Goal: Information Seeking & Learning: Learn about a topic

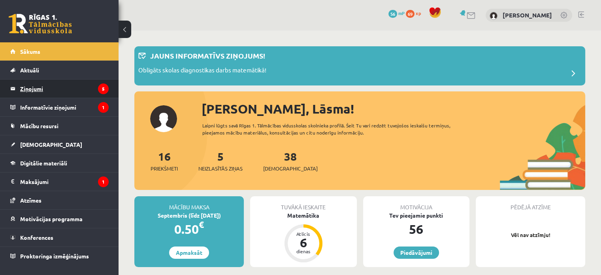
click at [62, 87] on legend "Ziņojumi 5" at bounding box center [64, 88] width 89 height 18
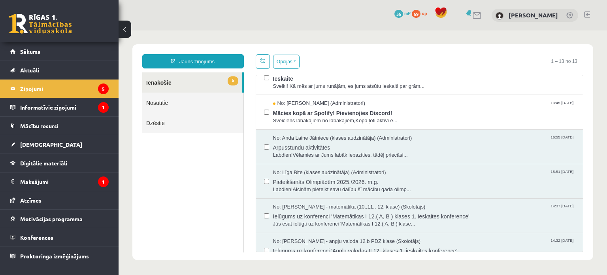
scroll to position [91, 0]
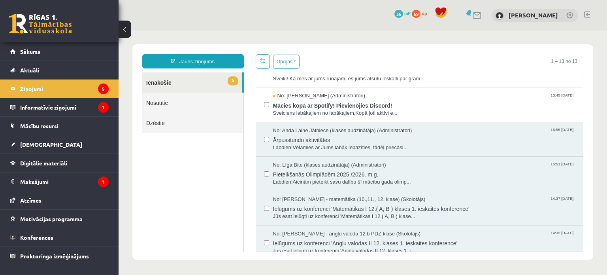
click at [357, 128] on span "No: Anda Laine Jātniece (klases audzinātāja) (Administratori)" at bounding box center [342, 131] width 139 height 8
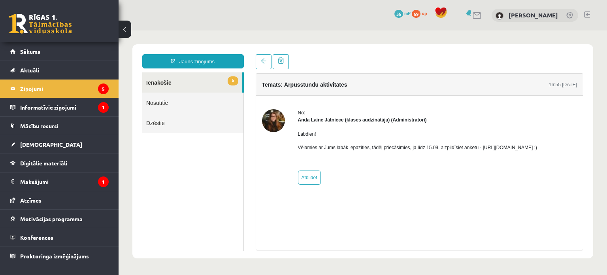
scroll to position [0, 0]
click at [256, 57] on link at bounding box center [264, 61] width 16 height 15
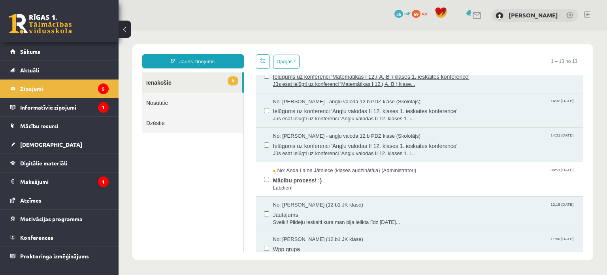
scroll to position [223, 0]
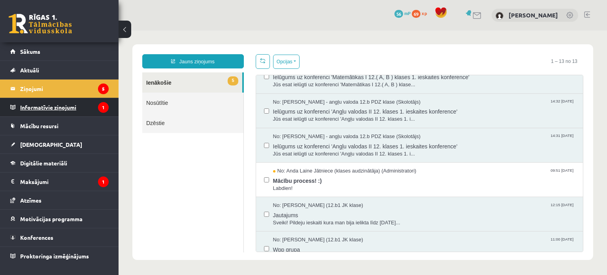
click at [70, 102] on legend "Informatīvie ziņojumi 1" at bounding box center [64, 107] width 89 height 18
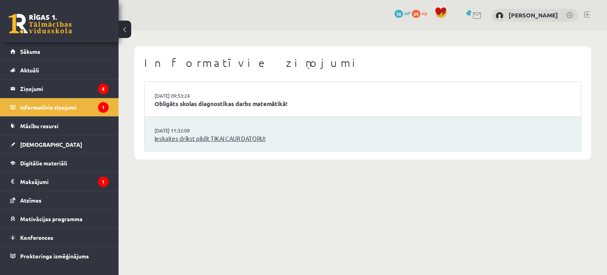
click at [237, 136] on link "Ieskaites drīkst pildīt TIKAI CAUR DATORU!" at bounding box center [363, 138] width 417 height 9
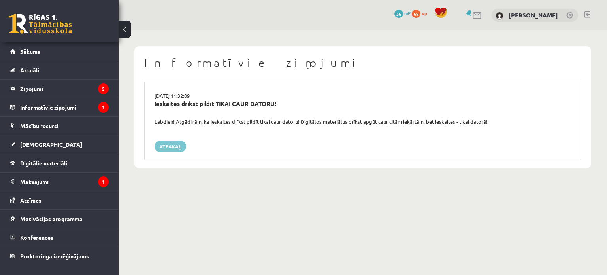
click at [179, 145] on link "Atpakaļ" at bounding box center [171, 146] width 32 height 11
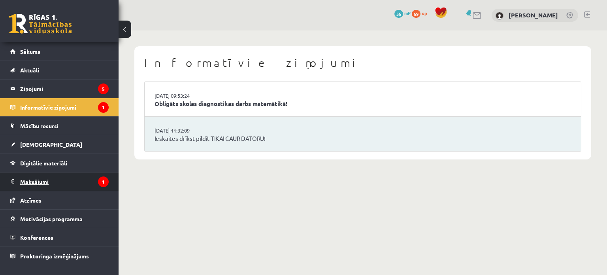
click at [64, 175] on legend "Maksājumi 1" at bounding box center [64, 181] width 89 height 18
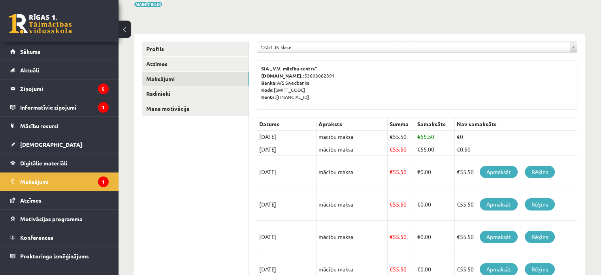
scroll to position [70, 0]
click at [493, 148] on td "€0.50" at bounding box center [516, 149] width 123 height 13
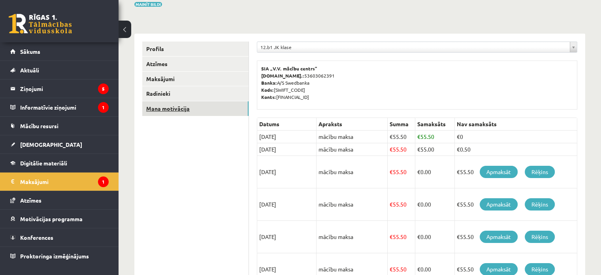
click at [223, 102] on link "Mana motivācija" at bounding box center [195, 108] width 106 height 15
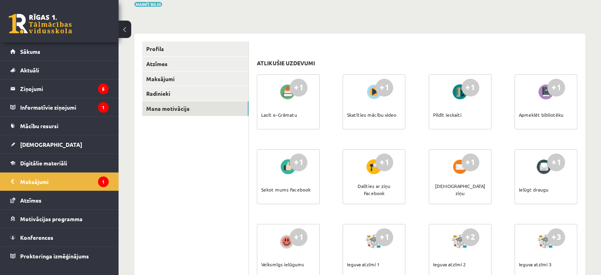
click at [288, 113] on div "Lasīt e-Grāmatu" at bounding box center [279, 115] width 36 height 28
click at [297, 87] on div "+1" at bounding box center [299, 88] width 18 height 18
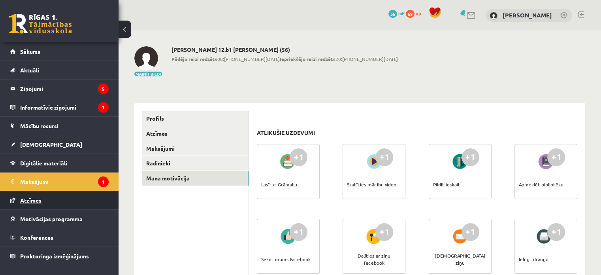
click at [53, 204] on link "Atzīmes" at bounding box center [59, 200] width 98 height 18
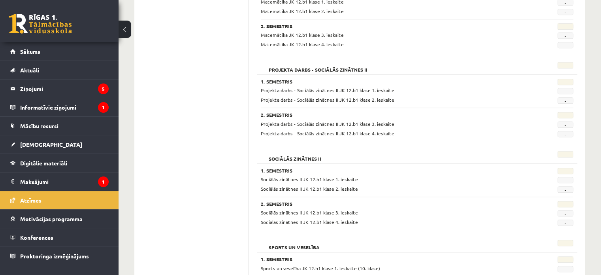
scroll to position [673, 0]
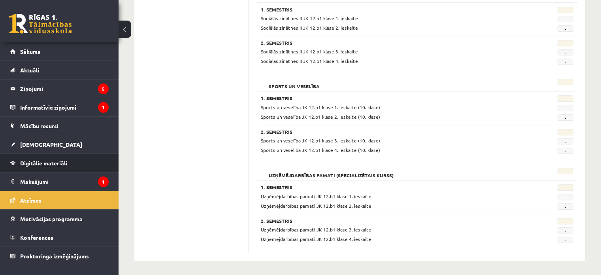
click at [47, 164] on span "Digitālie materiāli" at bounding box center [43, 162] width 47 height 7
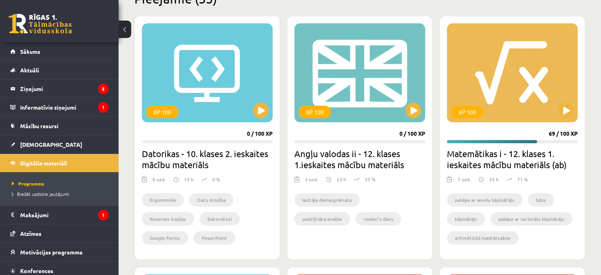
scroll to position [211, 0]
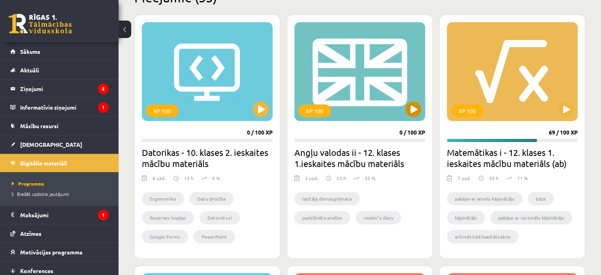
click at [364, 58] on div "XP 100" at bounding box center [360, 71] width 131 height 99
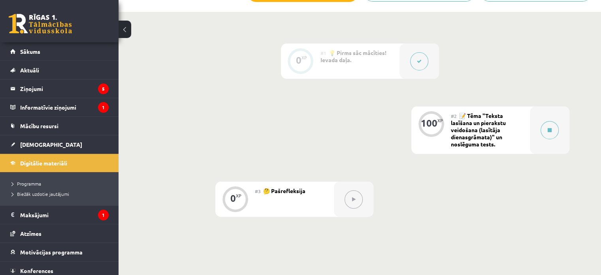
scroll to position [180, 0]
click at [459, 121] on span "📝 Tēma "Teksta lasīšana un pierakstu veidošana (lasītāja dienasgrāmata)" un nos…" at bounding box center [478, 129] width 55 height 36
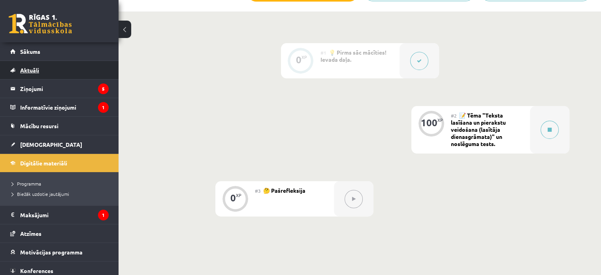
click at [39, 69] on span "Aktuāli" at bounding box center [29, 69] width 19 height 7
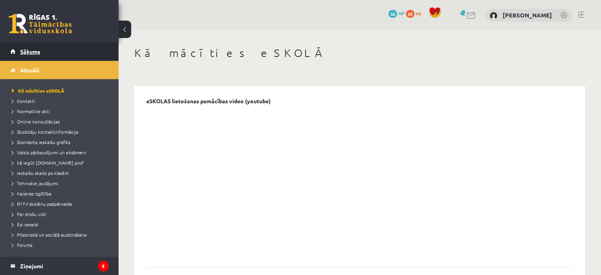
click at [40, 55] on link "Sākums" at bounding box center [59, 51] width 98 height 18
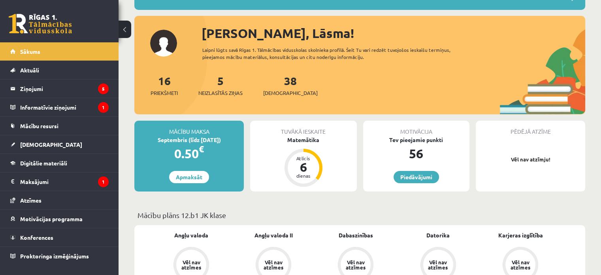
scroll to position [76, 0]
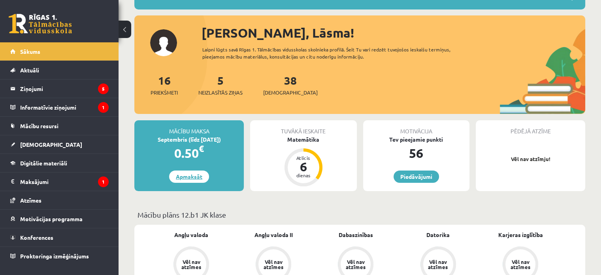
click at [180, 178] on link "Apmaksāt" at bounding box center [189, 176] width 40 height 12
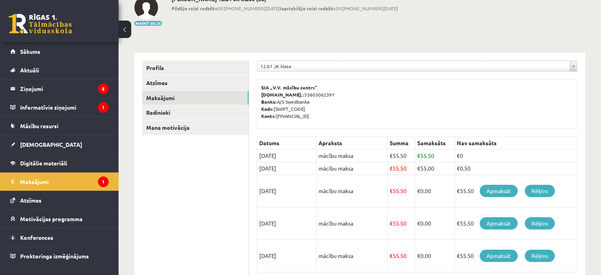
scroll to position [51, 0]
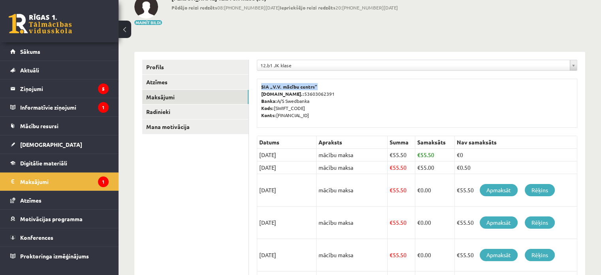
drag, startPoint x: 315, startPoint y: 85, endPoint x: 262, endPoint y: 84, distance: 52.6
click at [262, 84] on p "SIA „V.V. mācību centrs” [DOMAIN_NAME].: 53603062391 Banka: A/S Swedbanka Kods:…" at bounding box center [417, 101] width 312 height 36
copy b "SIA „V.V. mācību centrs”"
drag, startPoint x: 336, startPoint y: 116, endPoint x: 277, endPoint y: 112, distance: 59.8
click at [277, 112] on p "SIA „V.V. mācību centrs” Reģ.nr.: 53603062391 Banka: A/S Swedbanka Kods: HABALV…" at bounding box center [417, 101] width 312 height 36
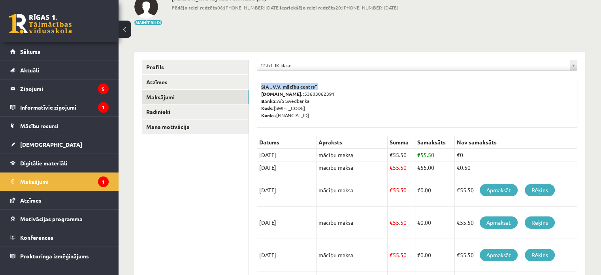
copy p "LV78HABA0551037632673"
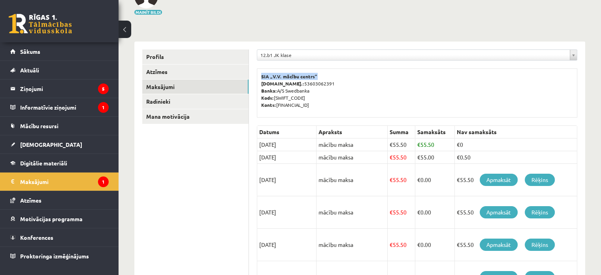
scroll to position [63, 0]
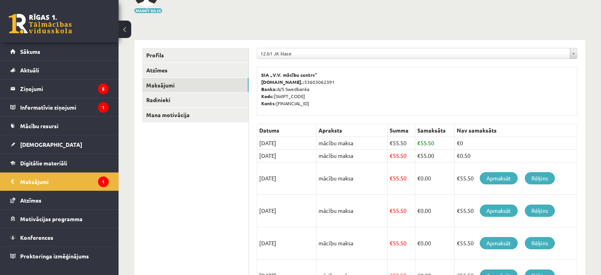
click at [385, 83] on p "SIA „V.V. mācību centrs” Reģ.nr.: 53603062391 Banka: A/S Swedbanka Kods: HABALV…" at bounding box center [417, 89] width 312 height 36
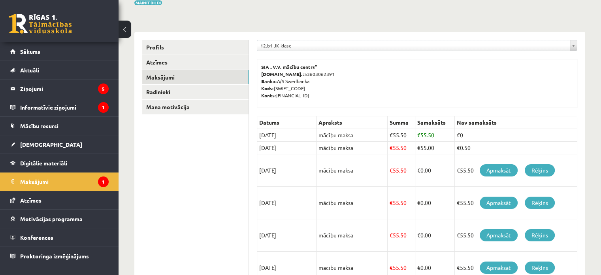
scroll to position [49, 0]
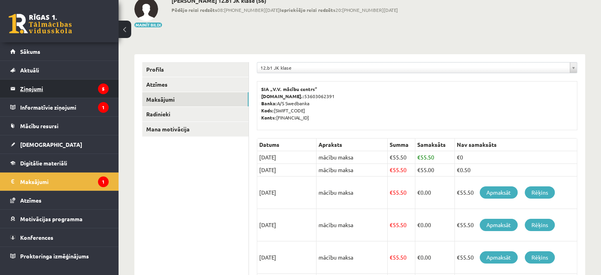
click at [39, 88] on legend "Ziņojumi 5" at bounding box center [64, 88] width 89 height 18
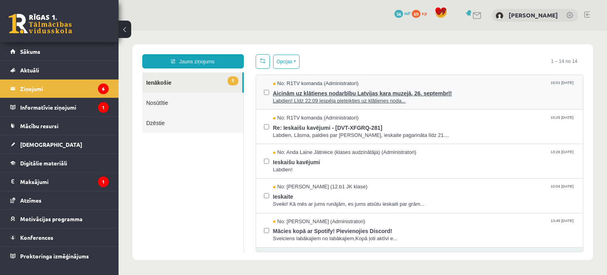
click at [390, 89] on span "Aicinām uz klātienes nodarbību Latvijas kara muzejā, 26. septembrī!" at bounding box center [424, 92] width 302 height 10
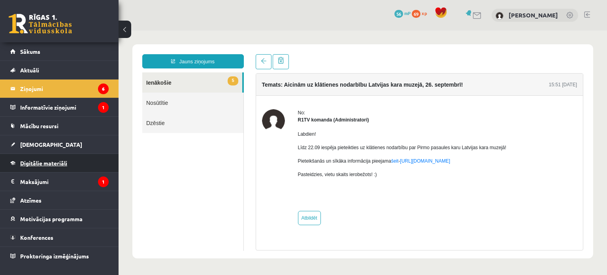
click at [43, 162] on span "Digitālie materiāli" at bounding box center [43, 162] width 47 height 7
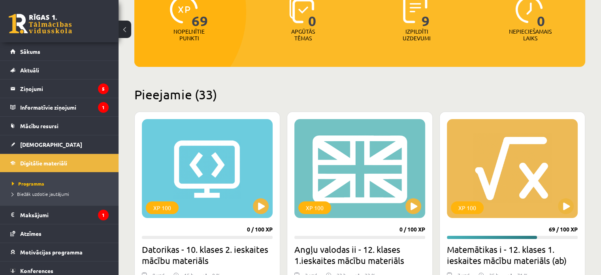
scroll to position [117, 0]
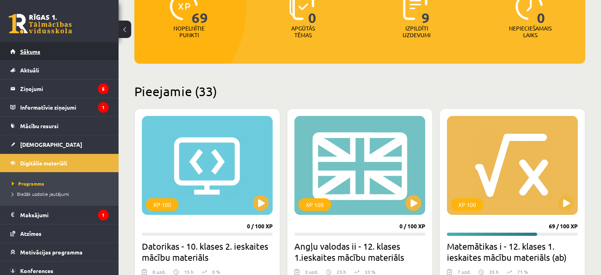
click at [19, 53] on link "Sākums" at bounding box center [59, 51] width 98 height 18
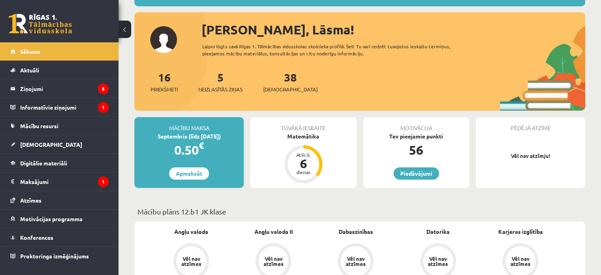
scroll to position [80, 0]
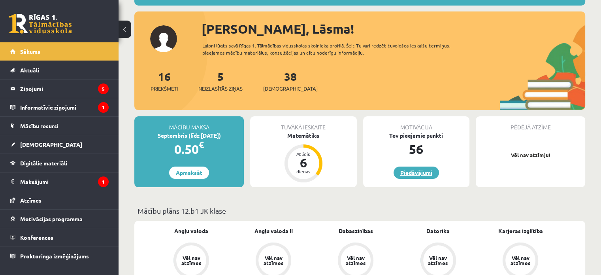
click at [419, 170] on link "Piedāvājumi" at bounding box center [416, 172] width 45 height 12
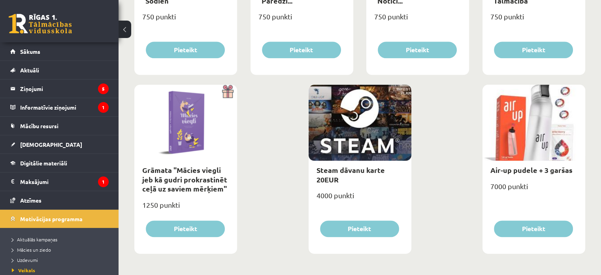
scroll to position [939, 0]
click at [28, 50] on span "Sākums" at bounding box center [30, 51] width 20 height 7
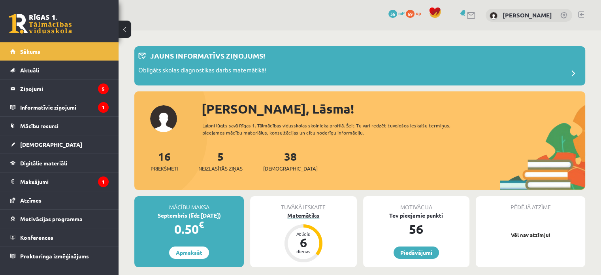
click at [308, 236] on div "Atlicis" at bounding box center [304, 233] width 24 height 5
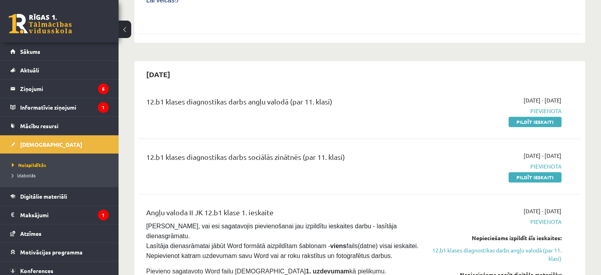
scroll to position [386, 0]
click at [352, 151] on div "12.b1 klases diagnostikas darbs sociālās zinātnēs (par 11. klasi)" at bounding box center [282, 166] width 285 height 30
click at [524, 172] on link "Pildīt ieskaiti" at bounding box center [535, 177] width 53 height 10
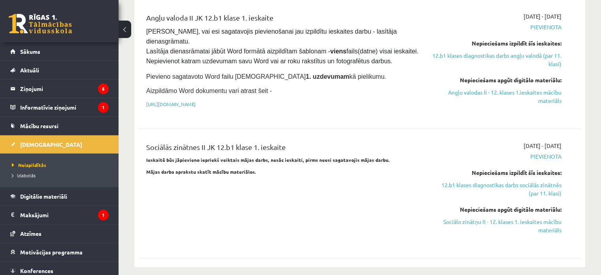
scroll to position [581, 0]
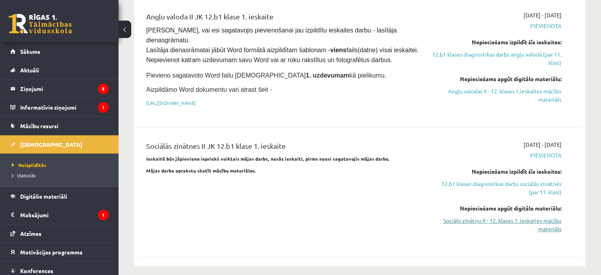
click at [487, 216] on link "Sociālo zinātņu II - 12. klases 1. ieskaites mācību materiāls" at bounding box center [496, 224] width 130 height 17
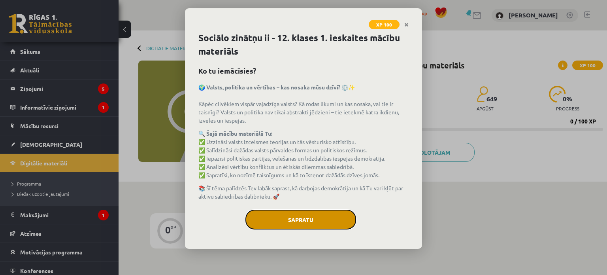
click at [310, 220] on button "Sapratu" at bounding box center [300, 220] width 111 height 20
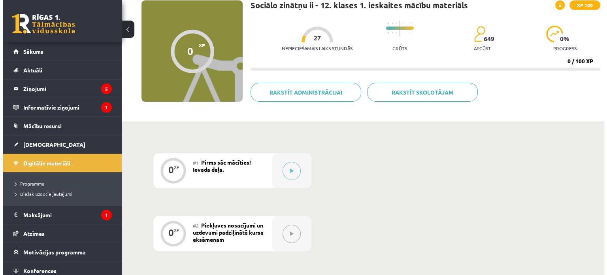
scroll to position [72, 0]
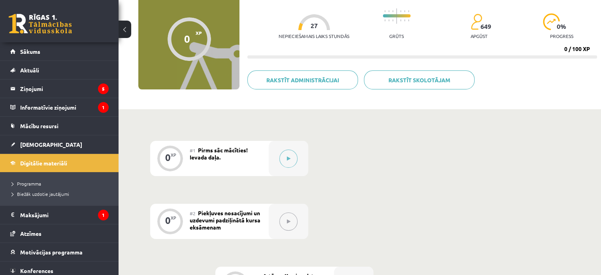
click at [251, 155] on div "#1 Pirms sāc mācīties! Ievada daļa." at bounding box center [229, 158] width 79 height 35
click at [286, 160] on button at bounding box center [288, 158] width 18 height 18
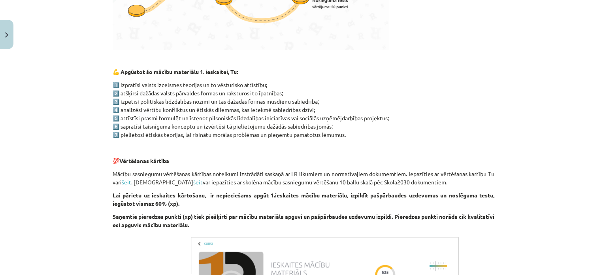
scroll to position [357, 0]
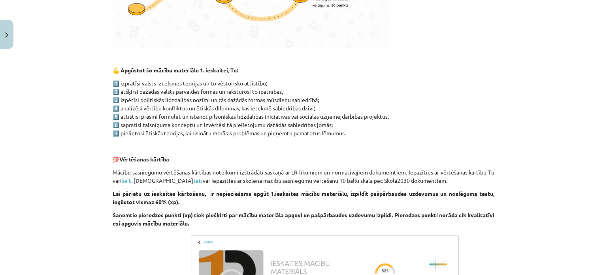
click at [296, 166] on div "👋 Esi sveicināts priekšmeta Sociālās zinātnes II 12. klases 1. ieskaites mācību…" at bounding box center [304, 64] width 382 height 560
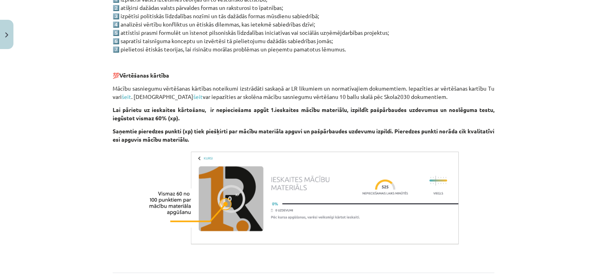
scroll to position [441, 0]
click at [328, 113] on p "Lai pārietu uz ieskaites kārtošanu, ir nepieciešams apgūt 1.ieskaites mācību ma…" at bounding box center [304, 114] width 382 height 17
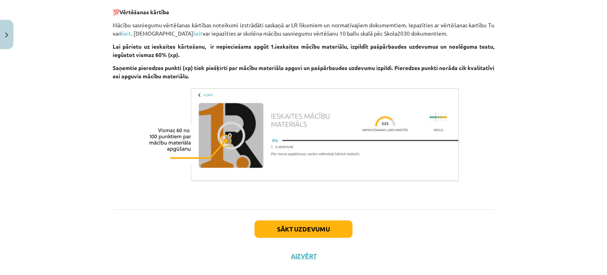
scroll to position [505, 0]
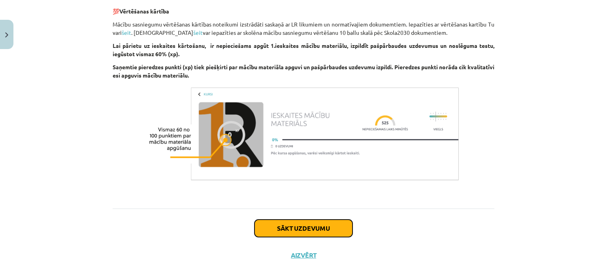
click at [277, 226] on button "Sākt uzdevumu" at bounding box center [304, 227] width 98 height 17
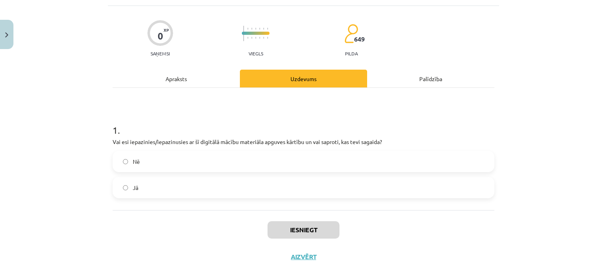
scroll to position [52, 0]
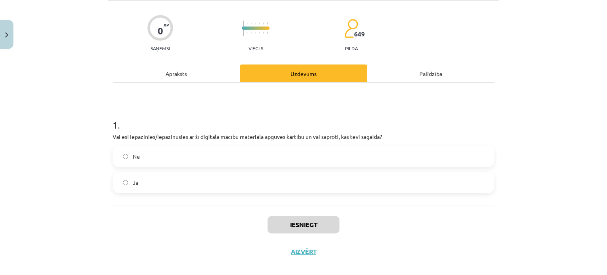
click at [272, 189] on label "Jā" at bounding box center [303, 182] width 380 height 20
click at [304, 228] on button "Iesniegt" at bounding box center [304, 224] width 72 height 17
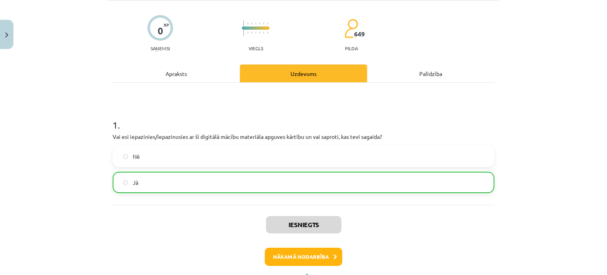
click at [296, 189] on label "Jā" at bounding box center [303, 182] width 380 height 20
click at [319, 258] on button "Nākamā nodarbība" at bounding box center [303, 256] width 77 height 18
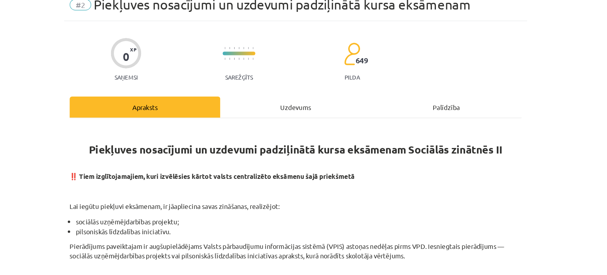
scroll to position [71, 0]
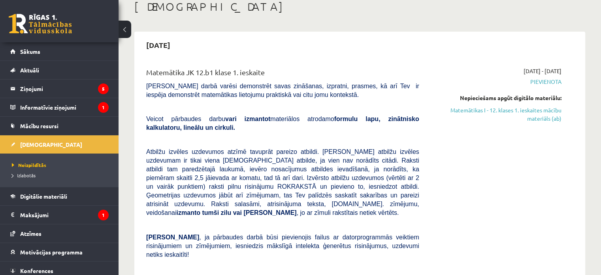
scroll to position [34, 0]
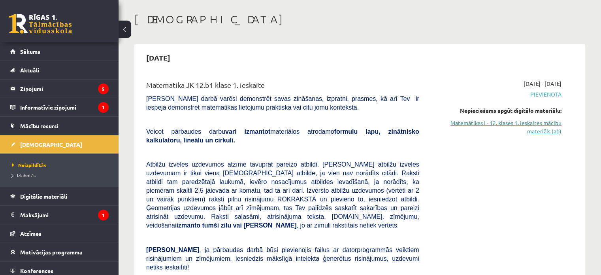
click at [462, 126] on link "Matemātikas I - 12. klases 1. ieskaites mācību materiāls (ab)" at bounding box center [496, 127] width 130 height 17
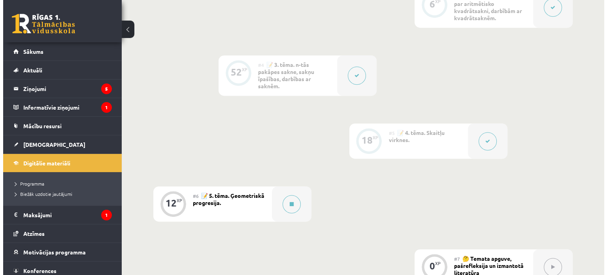
scroll to position [398, 0]
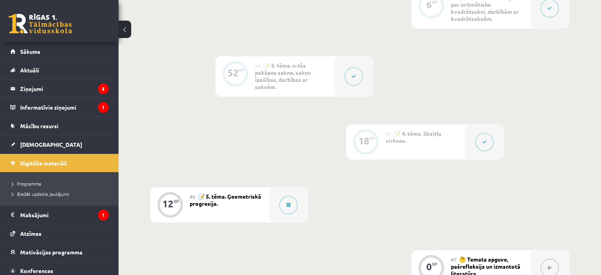
click at [359, 85] on div at bounding box center [354, 76] width 40 height 40
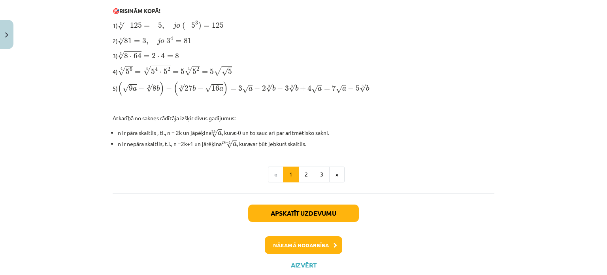
scroll to position [291, 0]
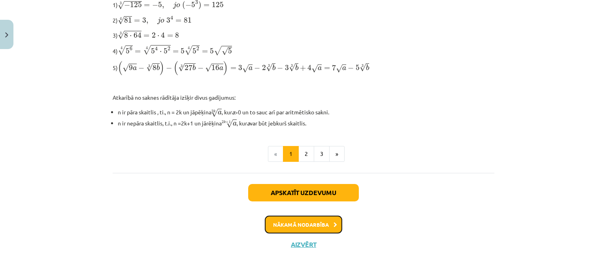
click at [334, 222] on icon at bounding box center [336, 224] width 4 height 5
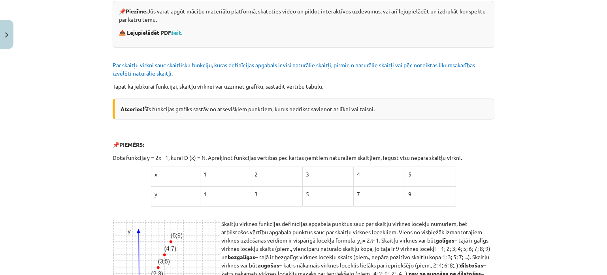
scroll to position [181, 0]
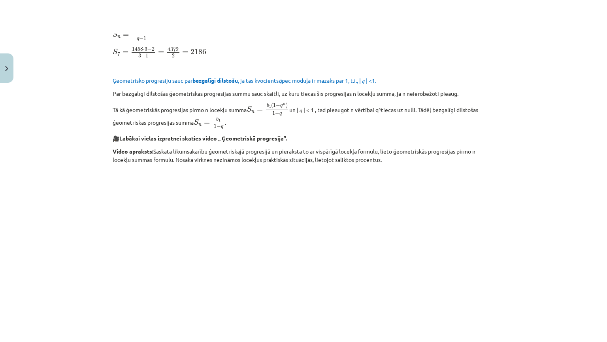
scroll to position [307, 0]
